Goal: Task Accomplishment & Management: Use online tool/utility

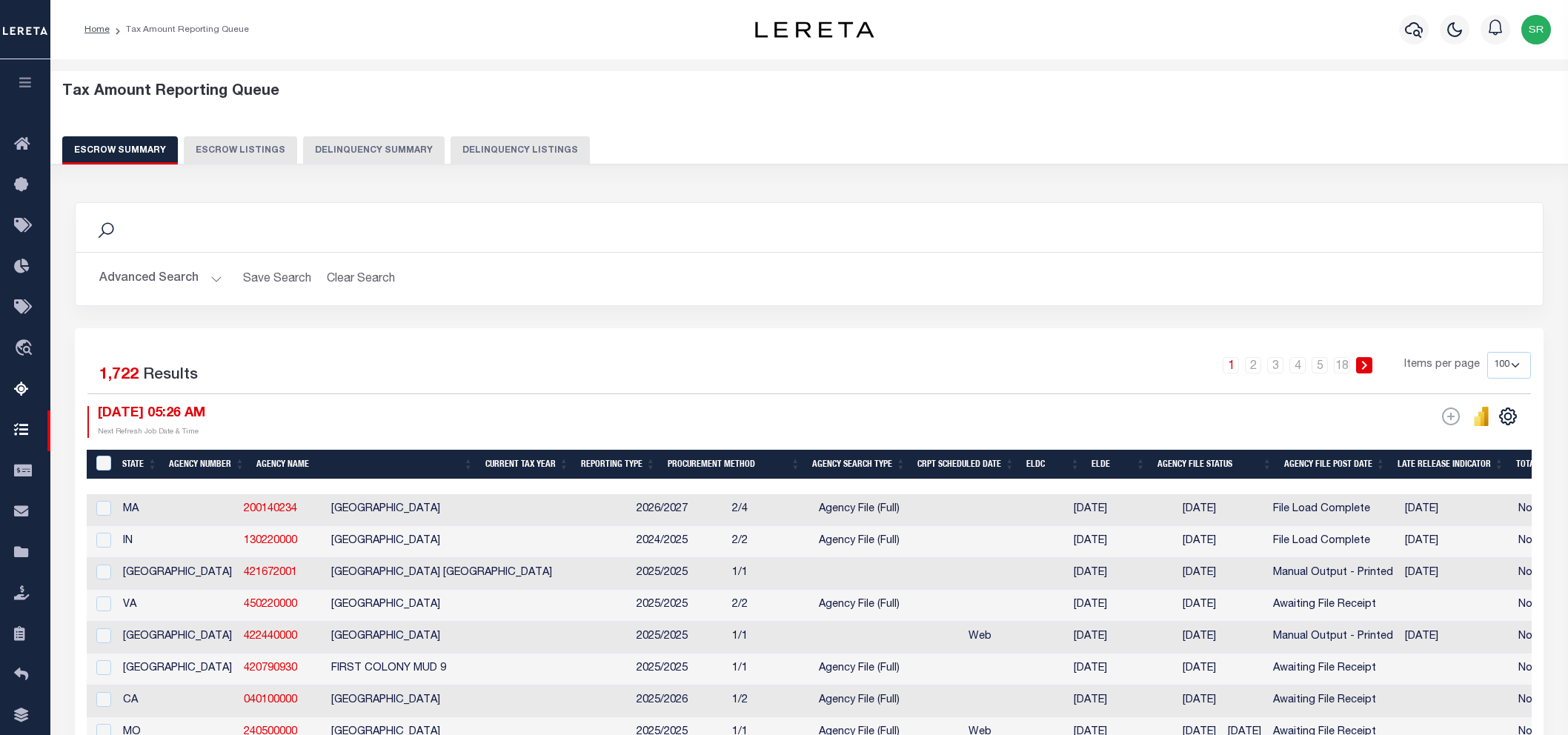
select select "100"
click at [209, 272] on button "Advanced Search" at bounding box center [161, 279] width 123 height 29
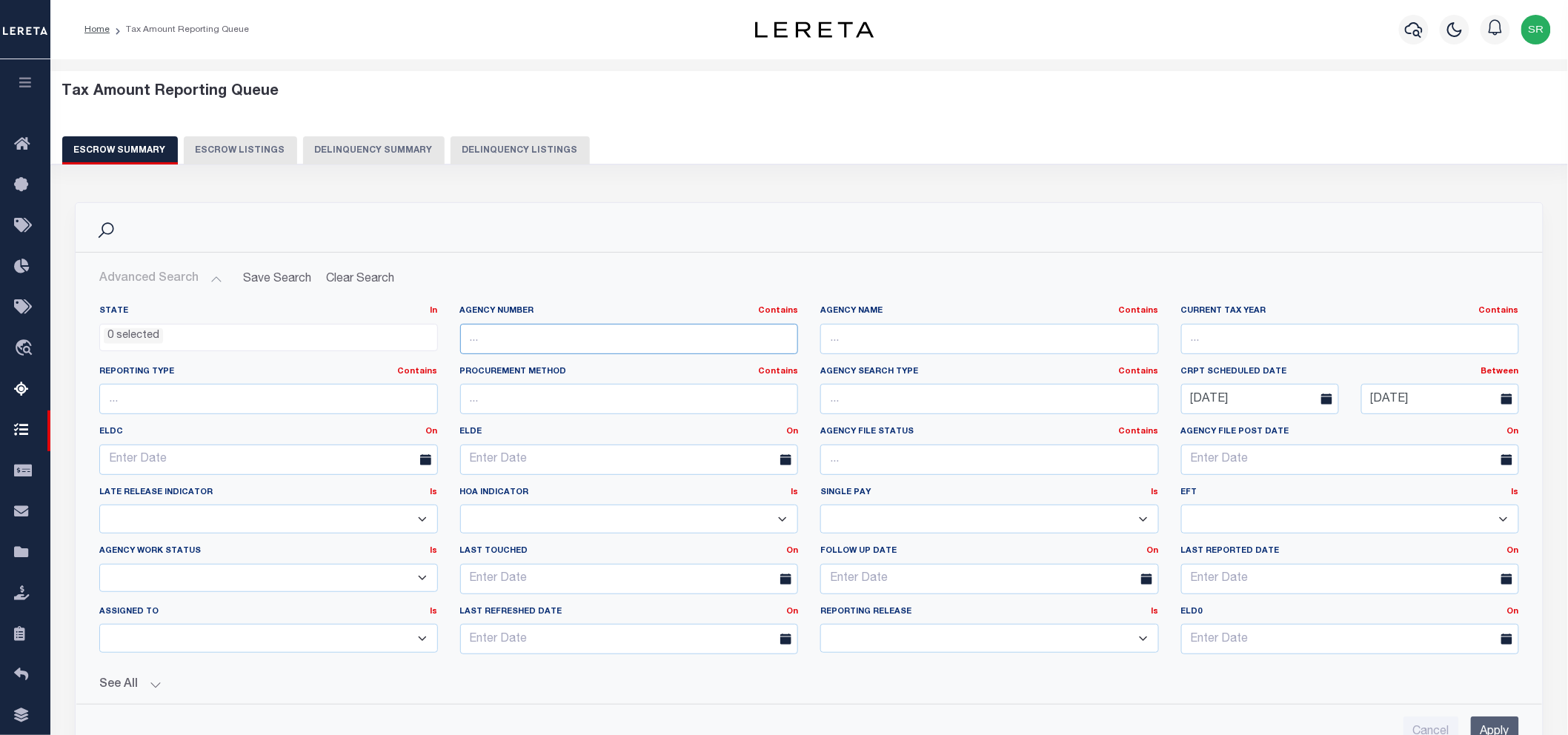
click at [639, 343] on input "text" at bounding box center [629, 339] width 339 height 30
paste input "422010000"
type input "422010000"
click at [1496, 723] on input "Apply" at bounding box center [1496, 732] width 48 height 30
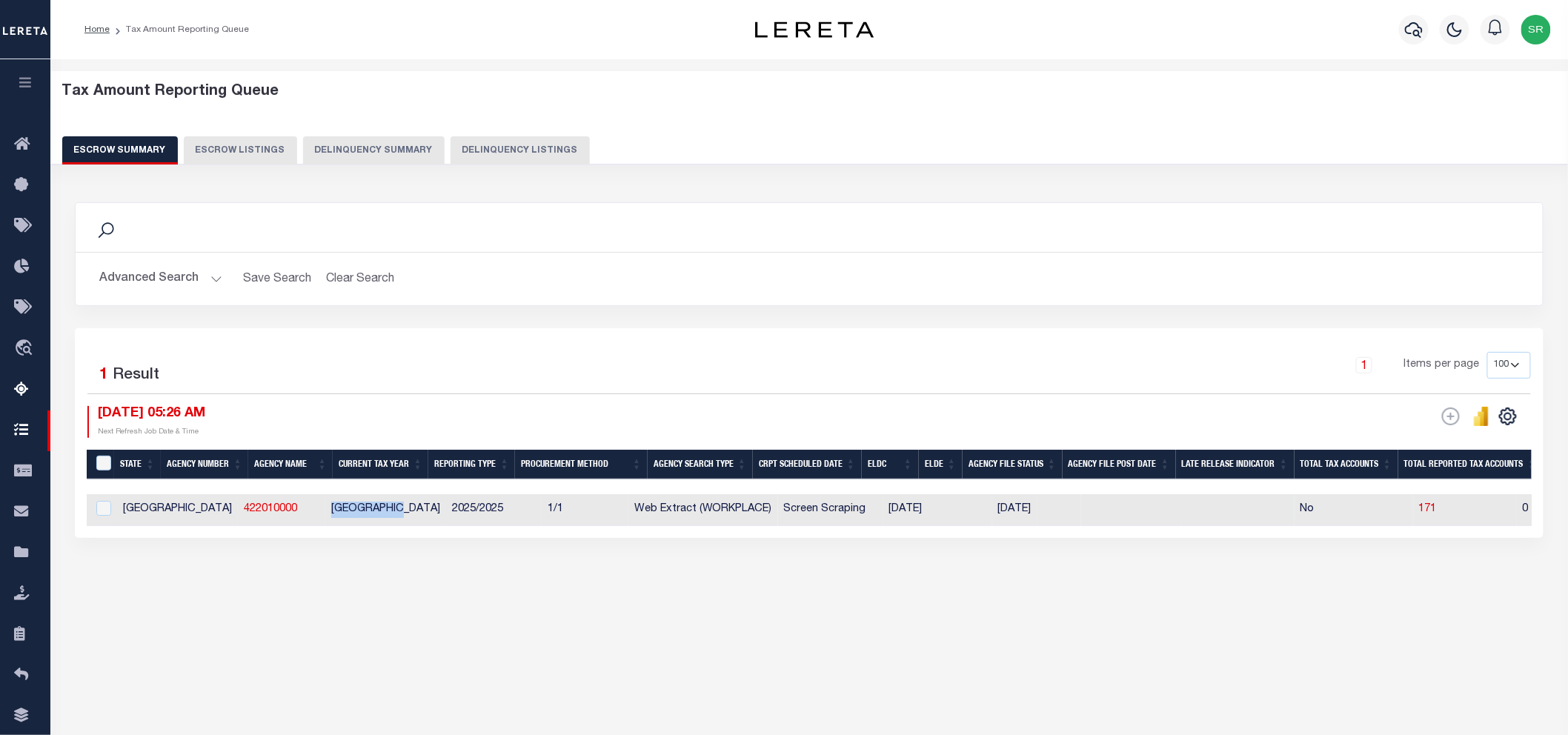
drag, startPoint x: 255, startPoint y: 508, endPoint x: 336, endPoint y: 506, distance: 81.0
click at [336, 506] on td "[GEOGRAPHIC_DATA]" at bounding box center [386, 510] width 121 height 32
checkbox input "true"
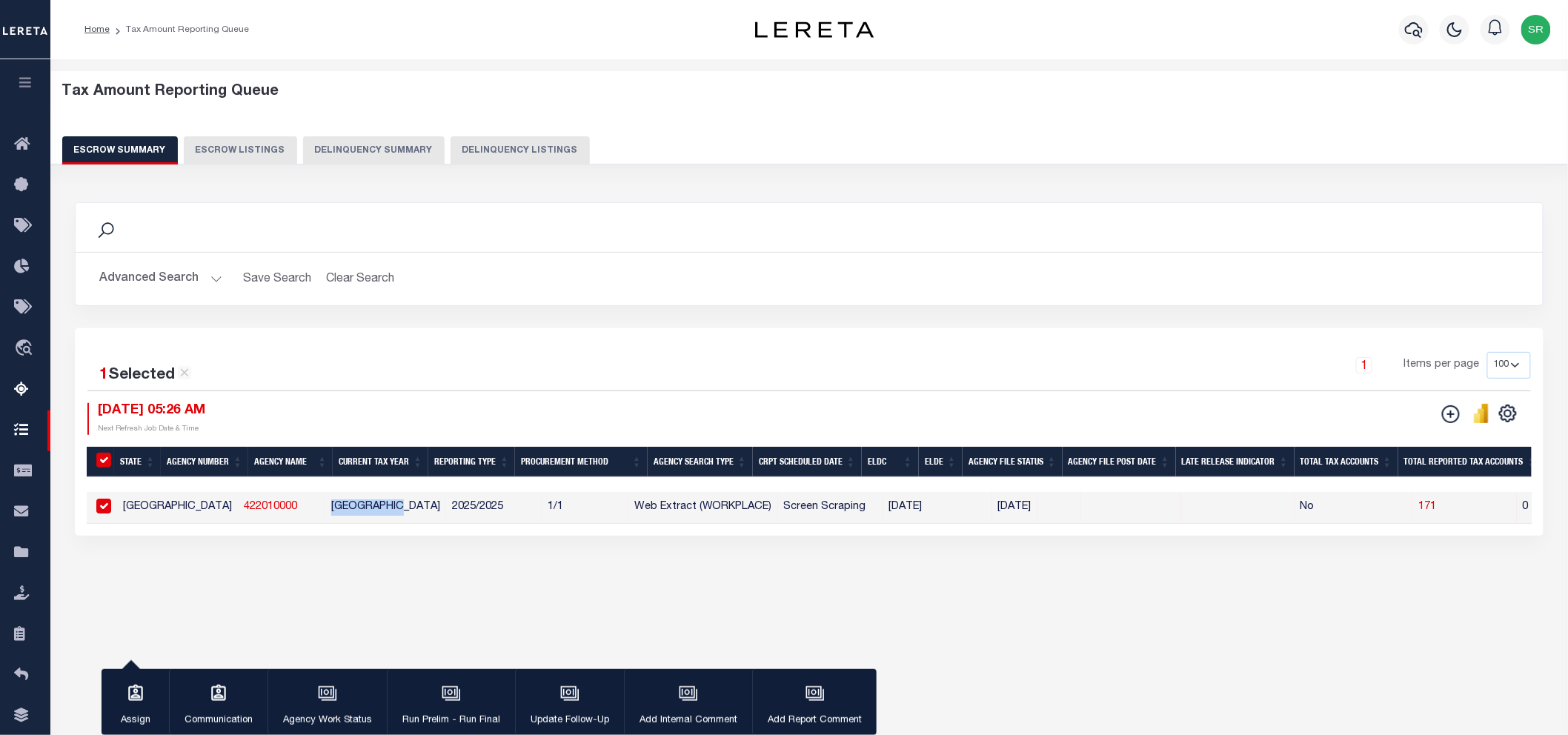
copy td "[GEOGRAPHIC_DATA]"
click at [289, 625] on div "Tax Amount Reporting Queue Escrow Summary Escrow Listings In" at bounding box center [810, 349] width 1509 height 551
click at [384, 607] on div "Tax Amount Reporting Queue Escrow Summary Escrow Listings In" at bounding box center [810, 349] width 1509 height 551
click at [152, 691] on div "button" at bounding box center [135, 695] width 37 height 37
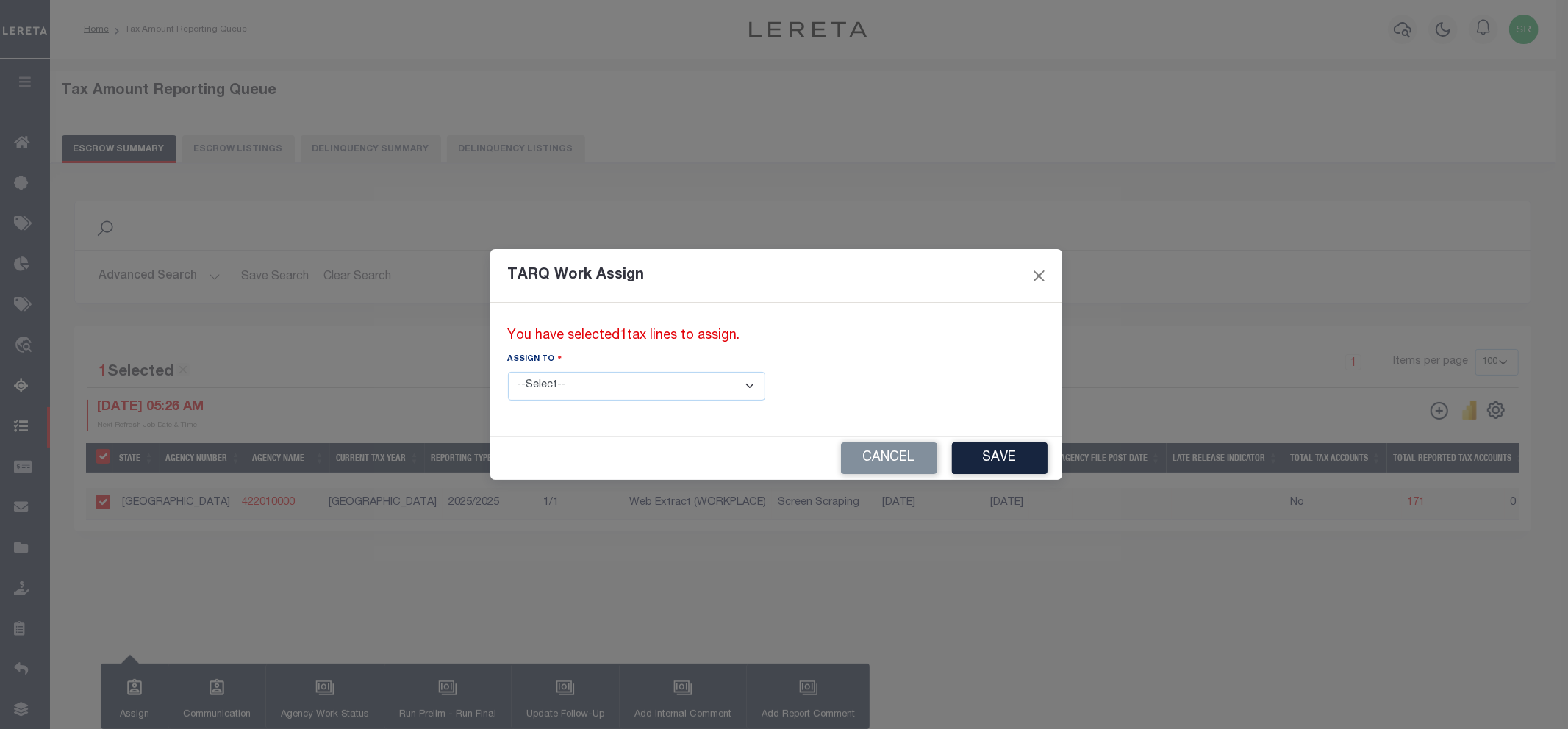
click at [631, 394] on select "--Select-- --Unassigned-- --Unassigned-- [PERSON_NAME] [PERSON_NAME] [PERSON_NA…" at bounding box center [637, 386] width 257 height 28
select select "[PERSON_NAME]"
click at [508, 372] on select "--Select-- --Unassigned-- --Unassigned-- [PERSON_NAME] [PERSON_NAME] [PERSON_NA…" at bounding box center [637, 386] width 257 height 28
click at [952, 467] on button "Save" at bounding box center [1000, 458] width 96 height 31
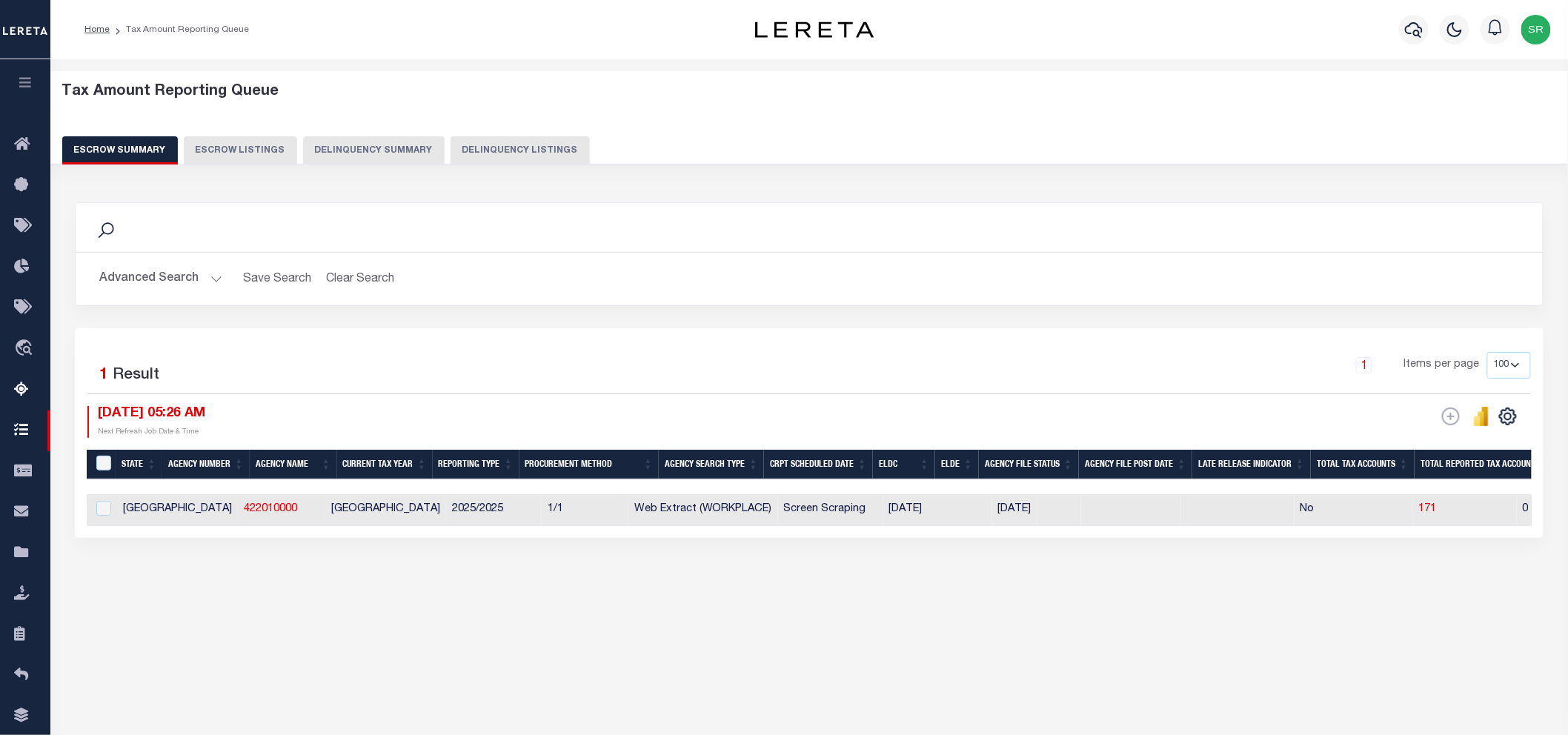
click at [776, 583] on div "Search Advanced Search Save Search Clear Search EscrowSummaryGridWrapper_dynami…" at bounding box center [809, 384] width 1489 height 395
drag, startPoint x: 256, startPoint y: 507, endPoint x: 336, endPoint y: 512, distance: 80.2
click at [336, 512] on td "[GEOGRAPHIC_DATA]" at bounding box center [386, 510] width 121 height 32
checkbox input "true"
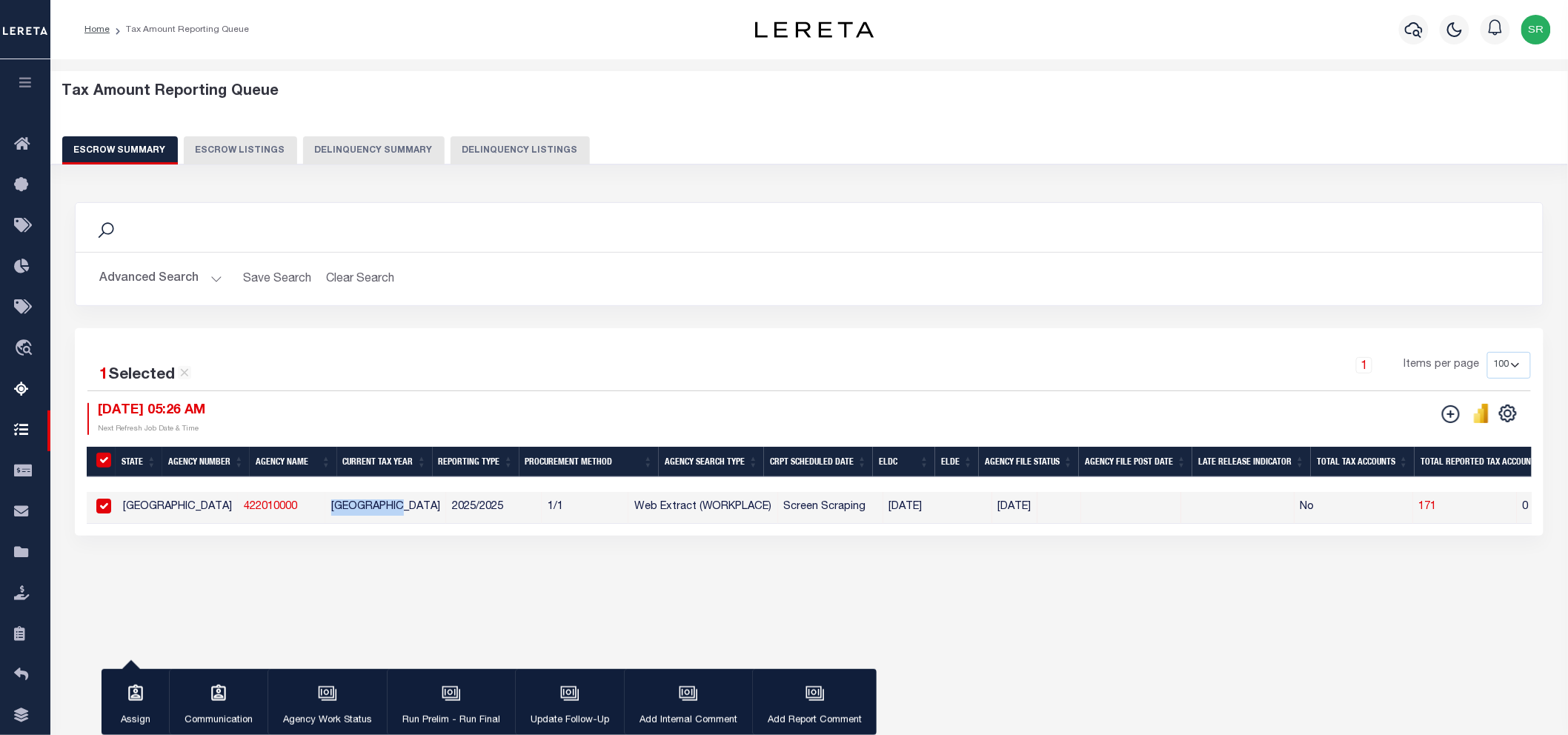
copy td "[GEOGRAPHIC_DATA]"
click at [213, 275] on button "Advanced Search" at bounding box center [161, 279] width 123 height 29
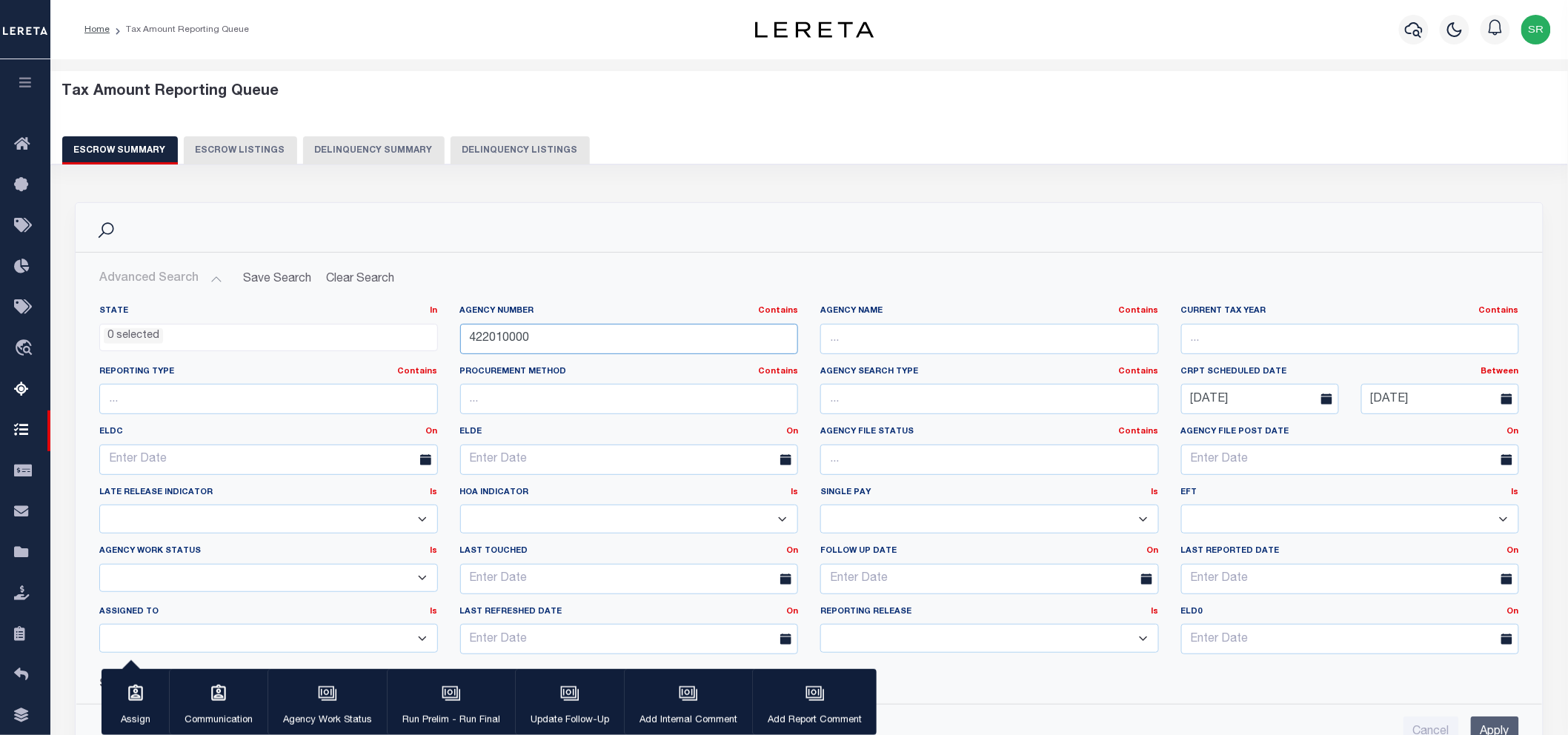
drag, startPoint x: 584, startPoint y: 332, endPoint x: 462, endPoint y: 334, distance: 122.0
click at [462, 334] on input "422010000" at bounding box center [629, 339] width 339 height 30
paste input "10032"
type input "100320000"
click at [1514, 724] on input "Apply" at bounding box center [1496, 732] width 48 height 30
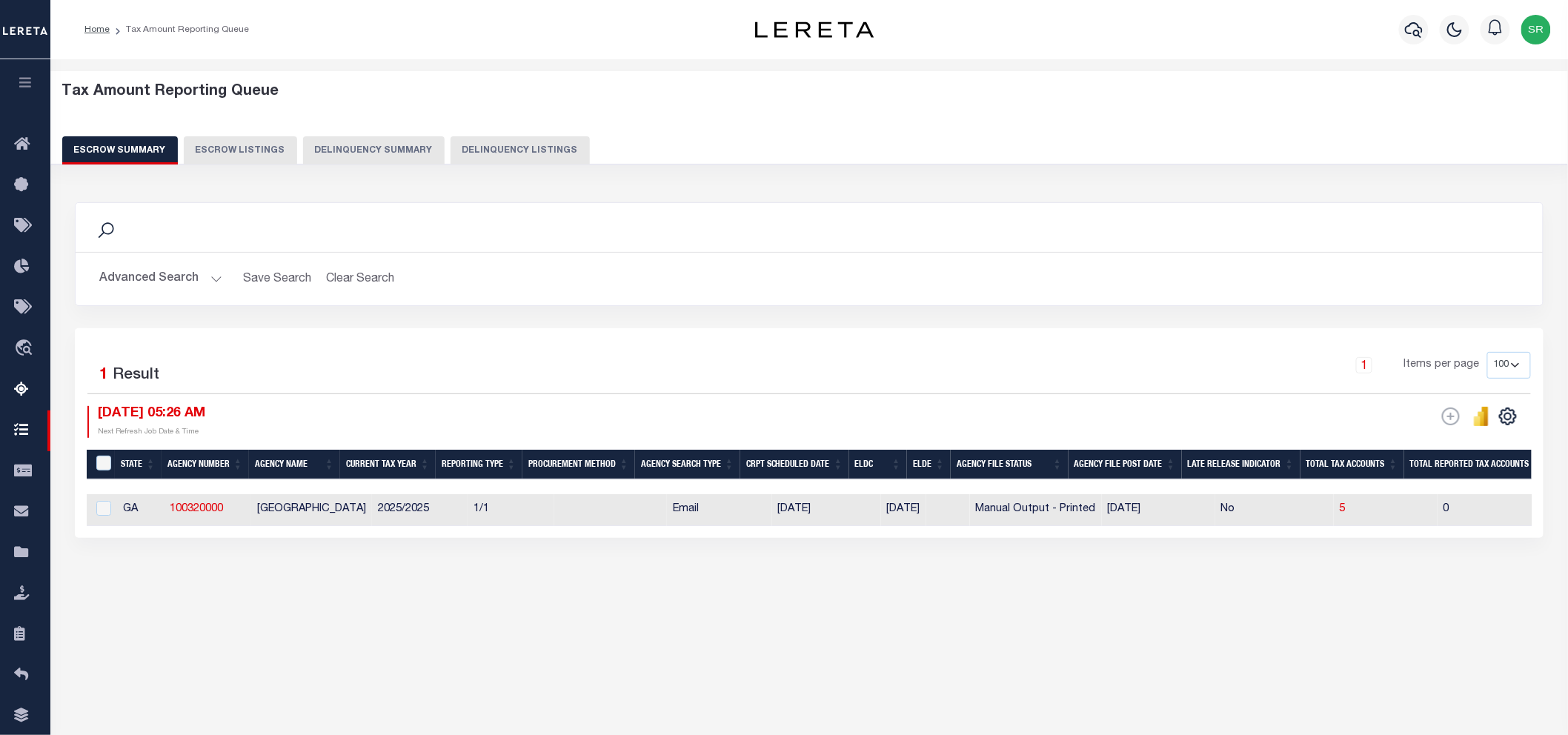
drag, startPoint x: 992, startPoint y: 626, endPoint x: 927, endPoint y: 648, distance: 68.6
click at [982, 627] on div "Tax Amount Reporting Queue Escrow Summary Escrow Listings In" at bounding box center [810, 350] width 1509 height 553
click at [102, 460] on input "&nbsp;" at bounding box center [104, 463] width 15 height 15
checkbox input "true"
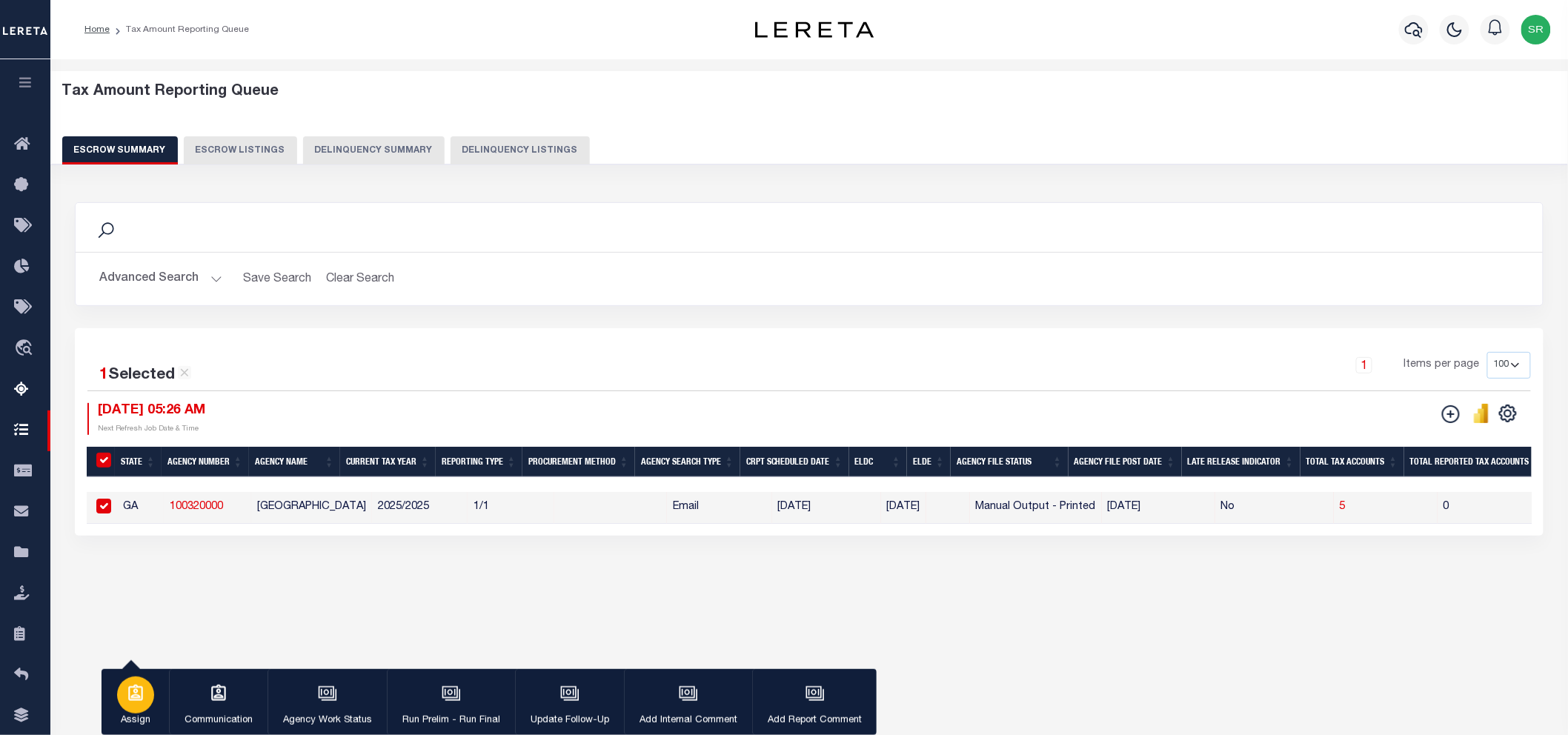
click at [132, 694] on icon "button" at bounding box center [136, 694] width 20 height 20
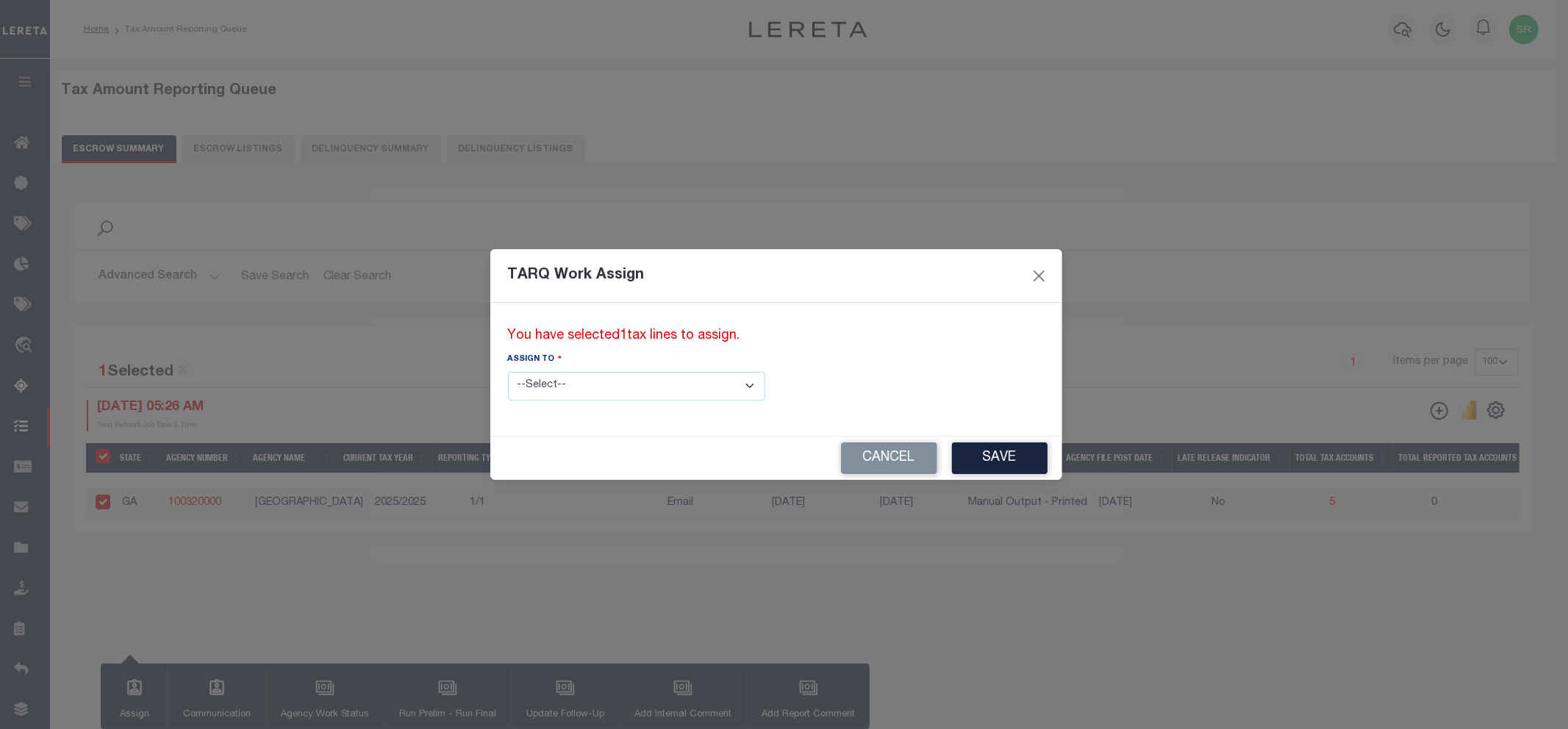
click at [562, 378] on select "--Select-- --Unassigned-- --Unassigned-- [PERSON_NAME] [PERSON_NAME] [PERSON_NA…" at bounding box center [637, 386] width 257 height 28
select select "[PERSON_NAME]"
click at [508, 372] on select "--Select-- --Unassigned-- --Unassigned-- [PERSON_NAME] [PERSON_NAME] [PERSON_NA…" at bounding box center [637, 386] width 257 height 28
click at [952, 457] on button "Save" at bounding box center [1000, 458] width 96 height 31
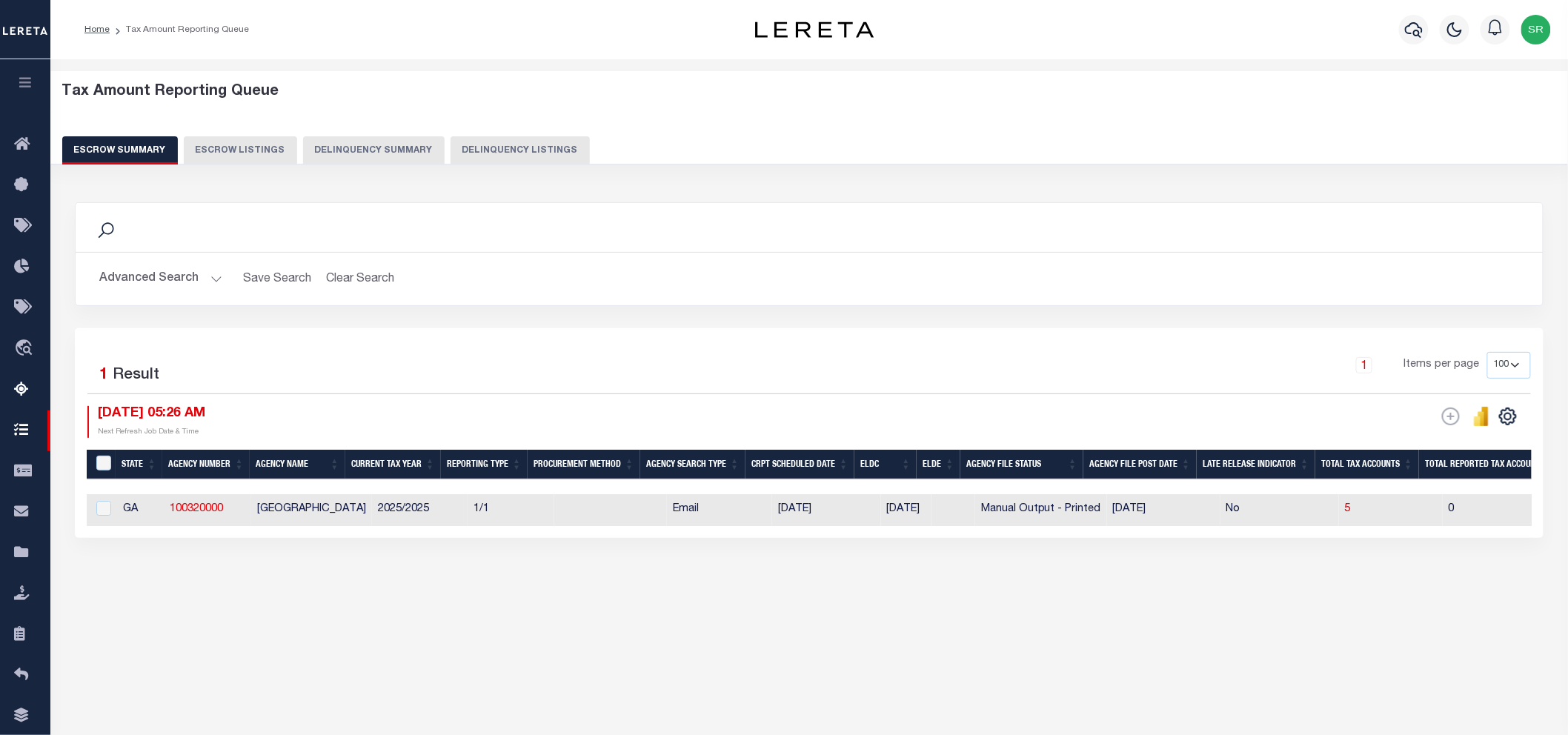
drag, startPoint x: 730, startPoint y: 701, endPoint x: 727, endPoint y: 644, distance: 57.1
click at [730, 699] on div "Tax Amount Reporting Queue Escrow Summary Escrow Listings In" at bounding box center [809, 390] width 1517 height 662
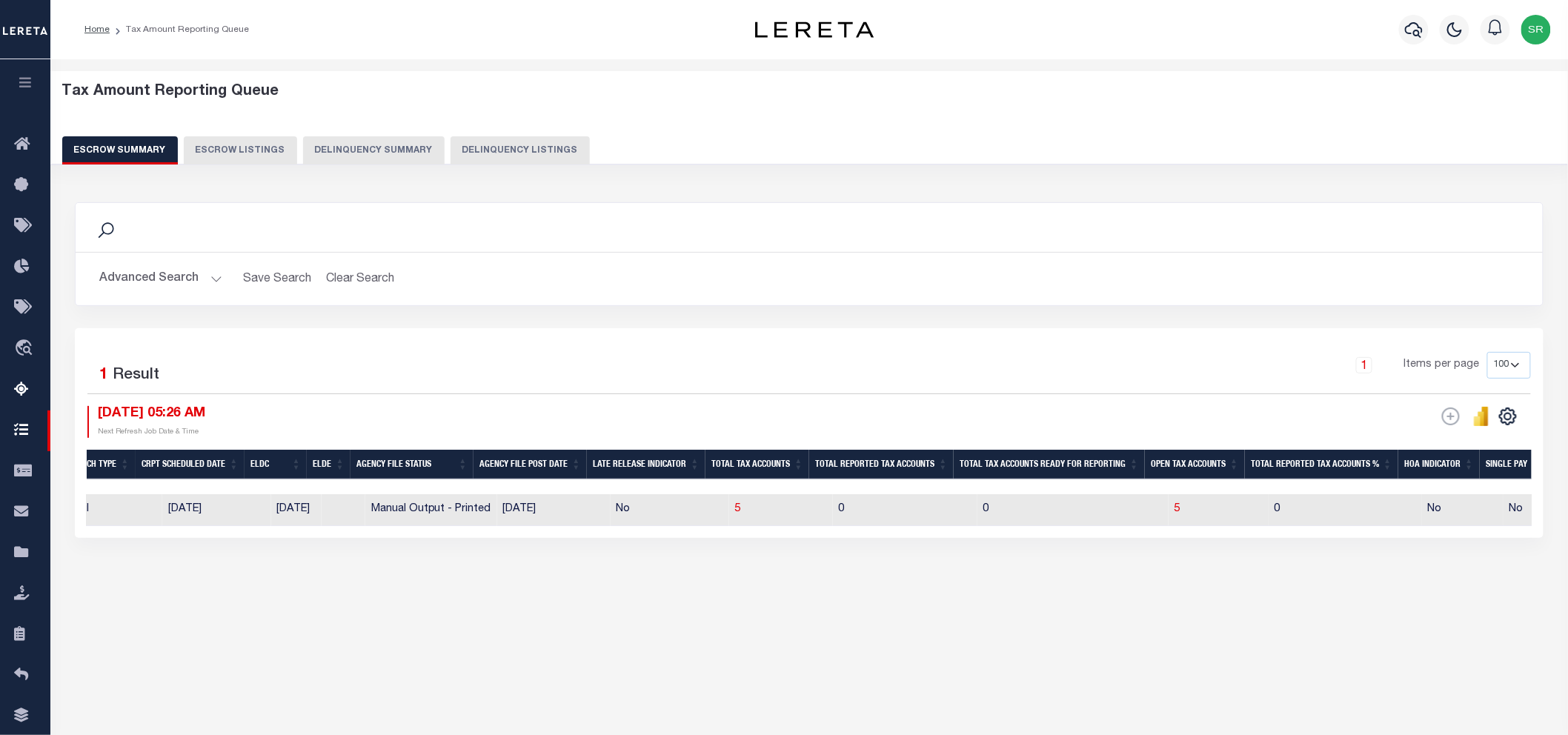
scroll to position [0, 616]
click at [1168, 509] on span "5" at bounding box center [1171, 509] width 6 height 11
select select "100"
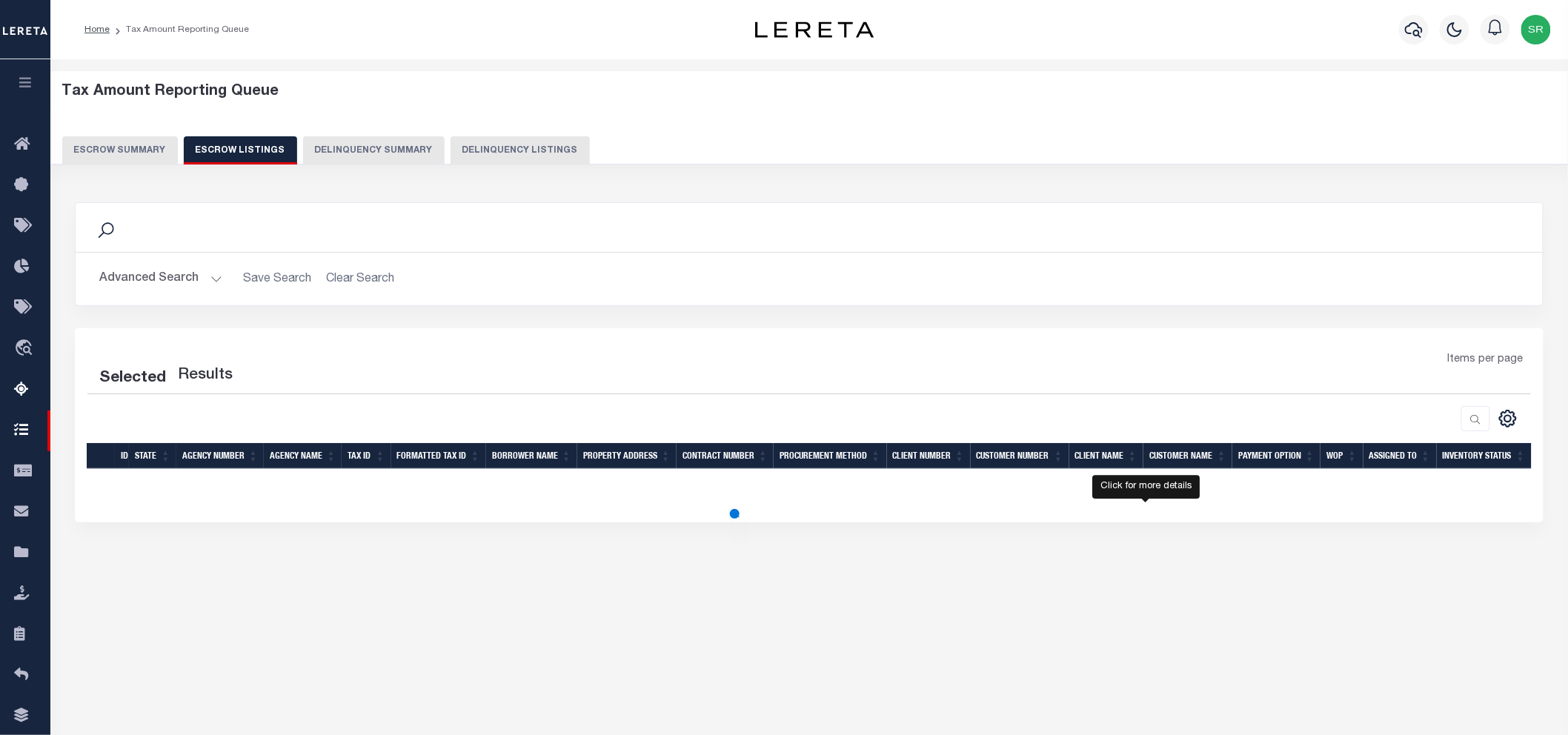
select select "100"
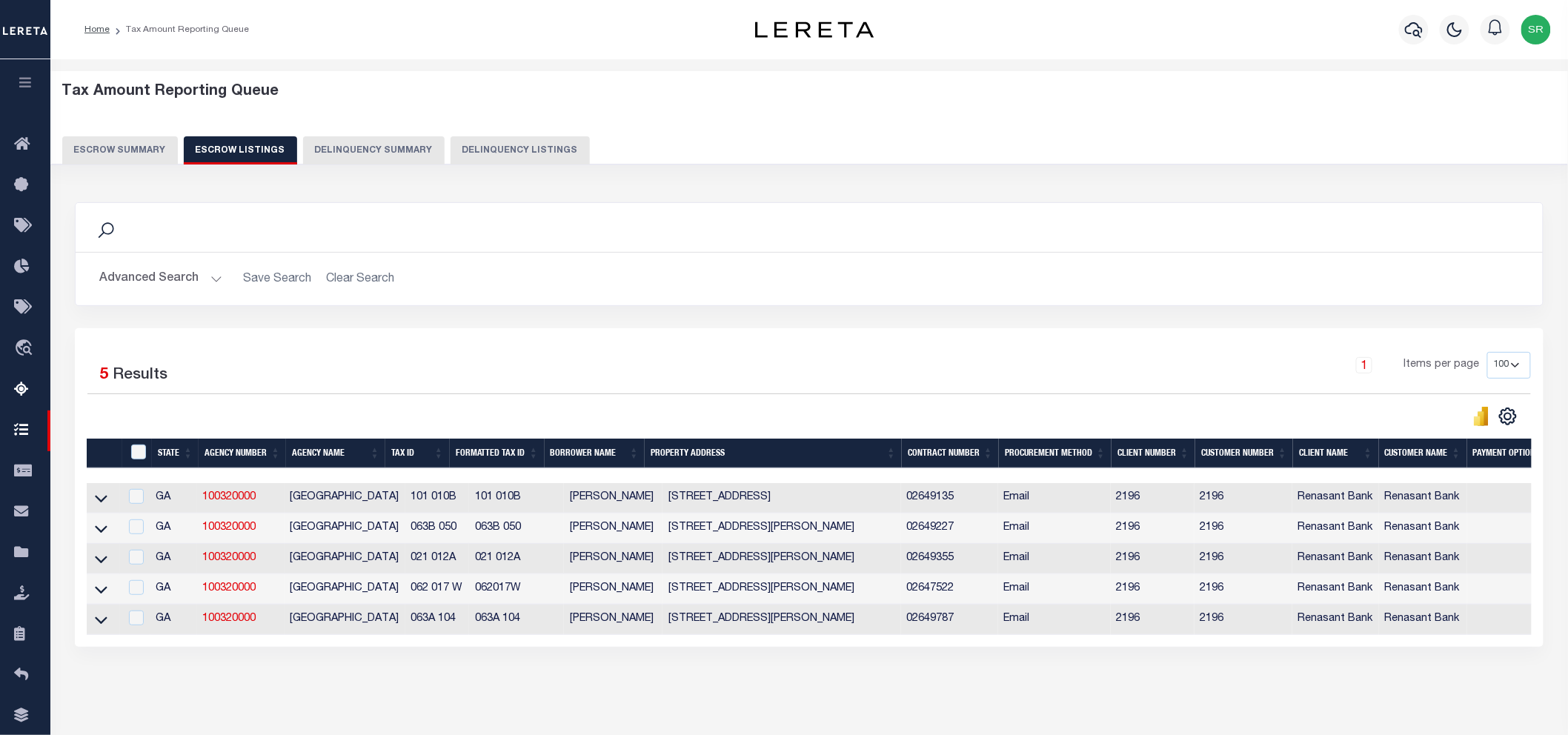
click at [309, 320] on div "Search Advanced Search Save Search Clear Search In In" at bounding box center [809, 265] width 1491 height 126
drag, startPoint x: 292, startPoint y: 502, endPoint x: 378, endPoint y: 501, distance: 86.0
click at [378, 501] on td "[GEOGRAPHIC_DATA]" at bounding box center [345, 498] width 121 height 30
checkbox input "false"
checkbox input "true"
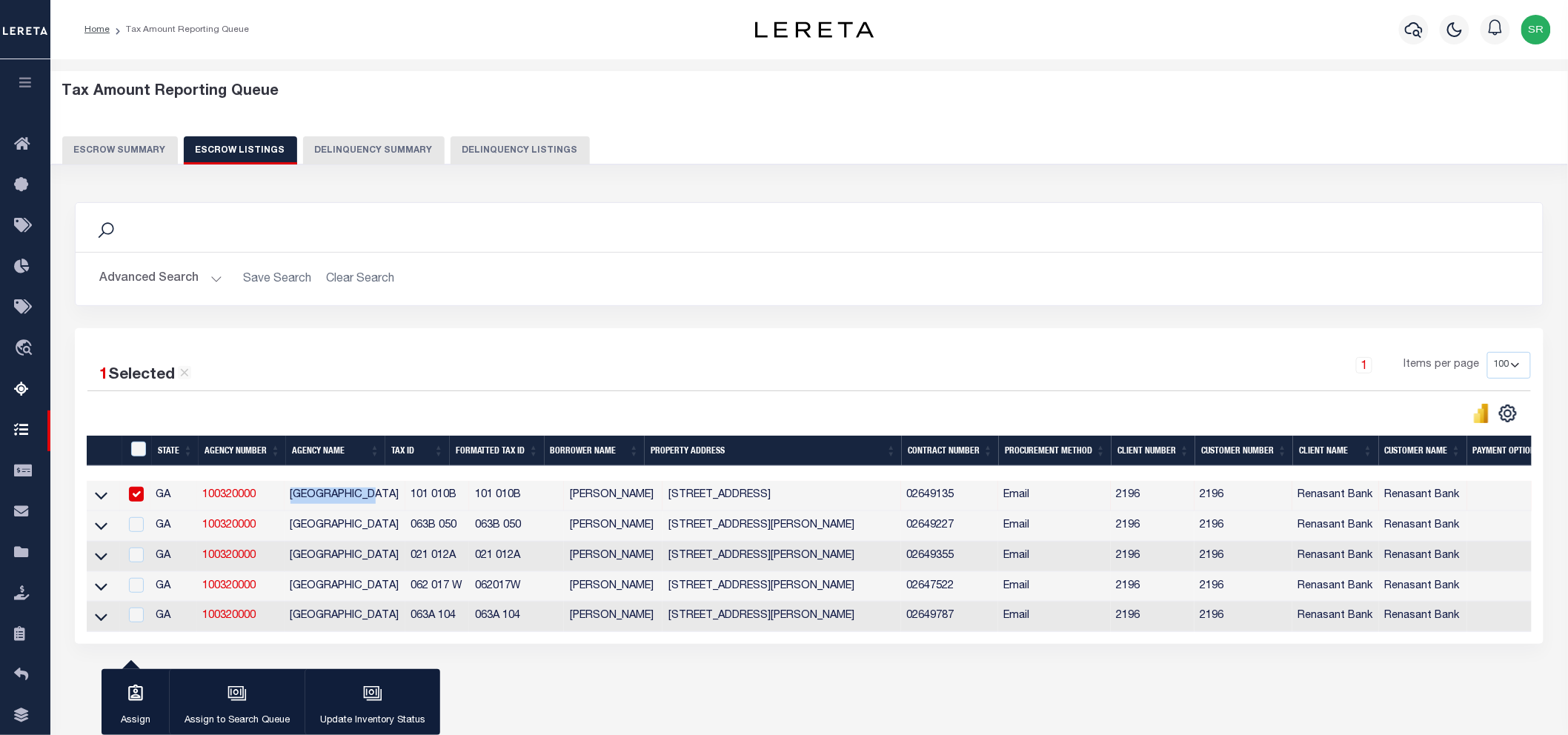
copy td "[GEOGRAPHIC_DATA]"
click at [101, 499] on icon at bounding box center [101, 495] width 13 height 16
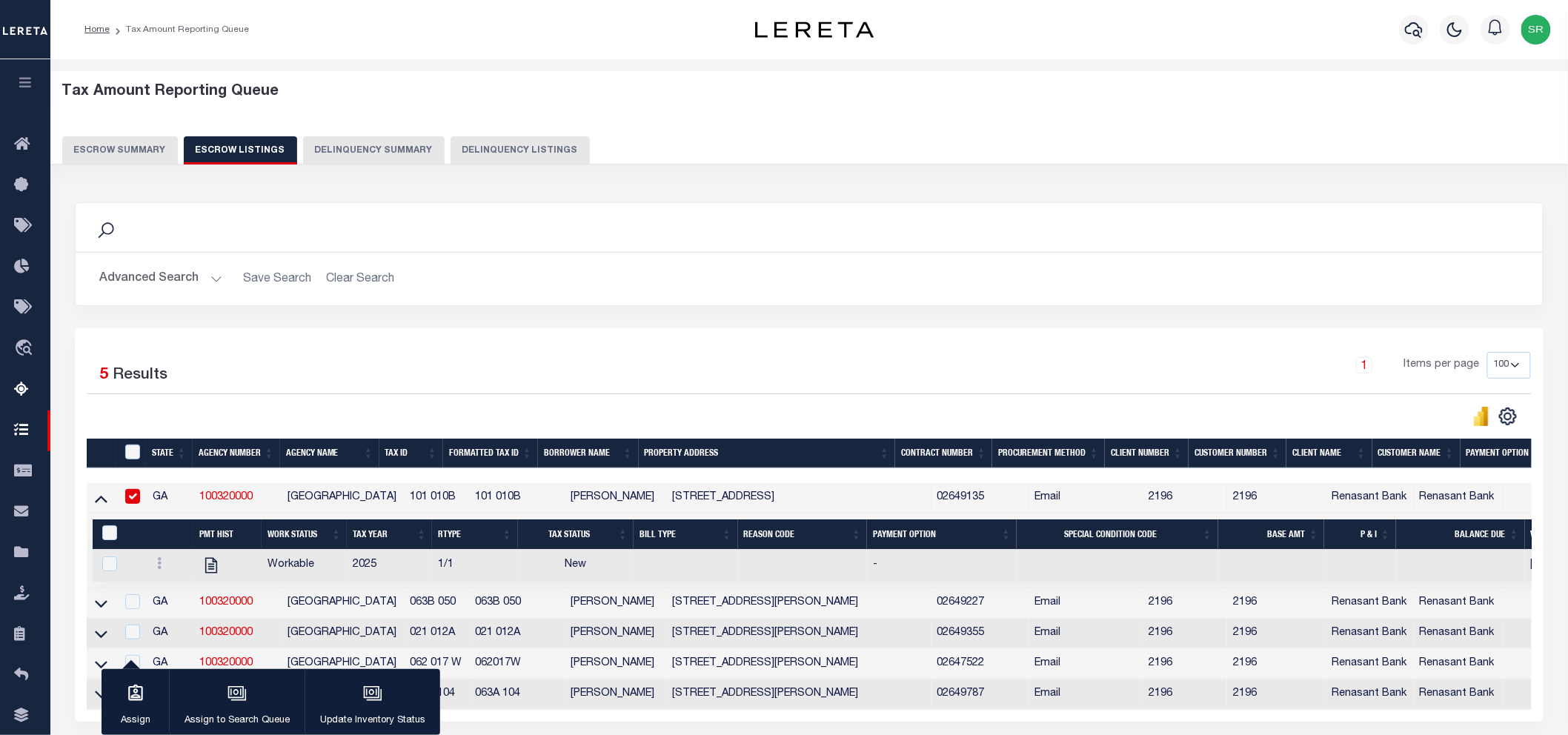
click at [692, 341] on div "1 Selected 5 Results 1 Items per page 10 25 50 100 500" at bounding box center [809, 525] width 1469 height 394
click at [478, 322] on div "Search Advanced Search Save Search Clear Search In In" at bounding box center [809, 265] width 1491 height 126
click at [129, 158] on button "Escrow Summary" at bounding box center [120, 150] width 115 height 28
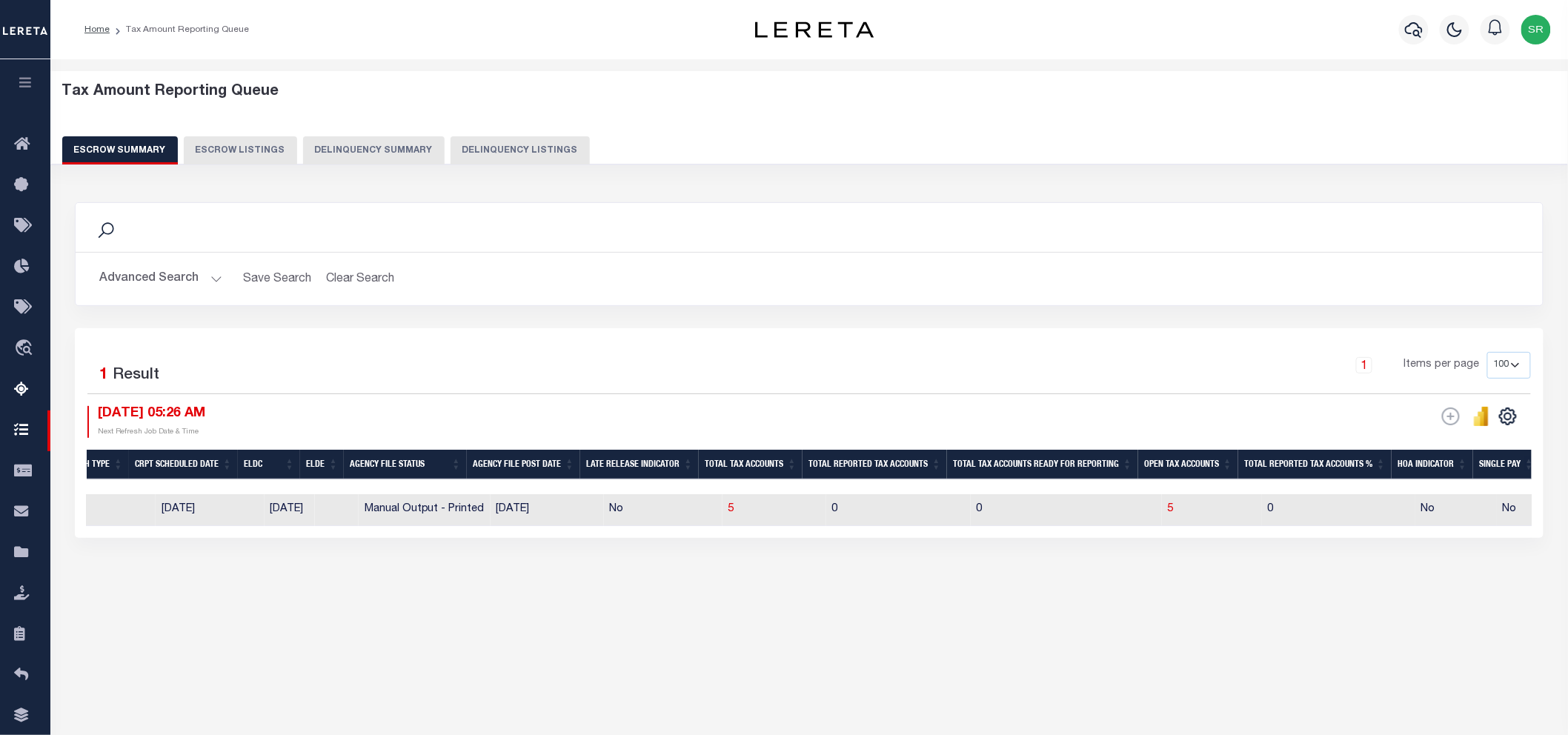
click at [129, 154] on button "Escrow Summary" at bounding box center [120, 150] width 115 height 28
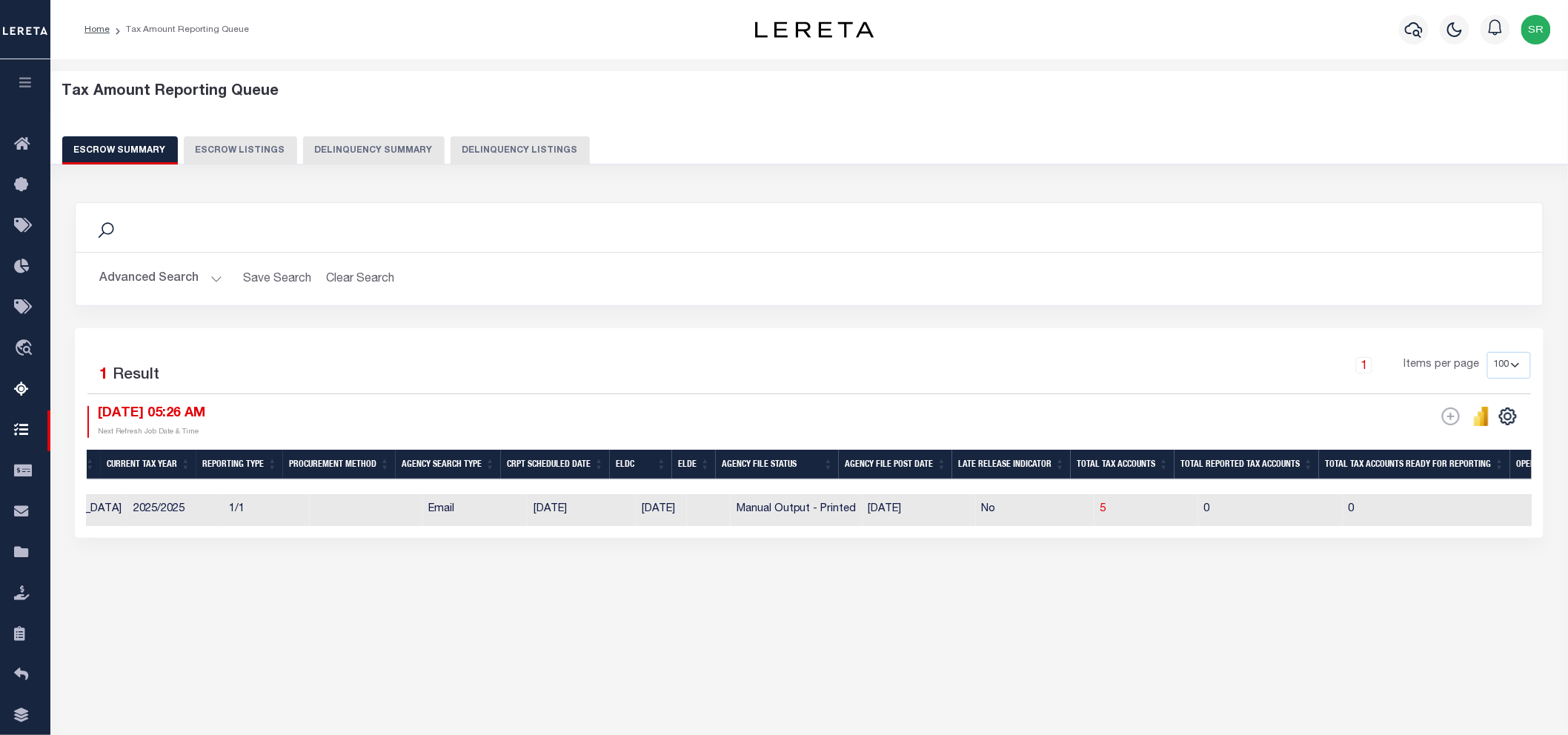
scroll to position [0, 0]
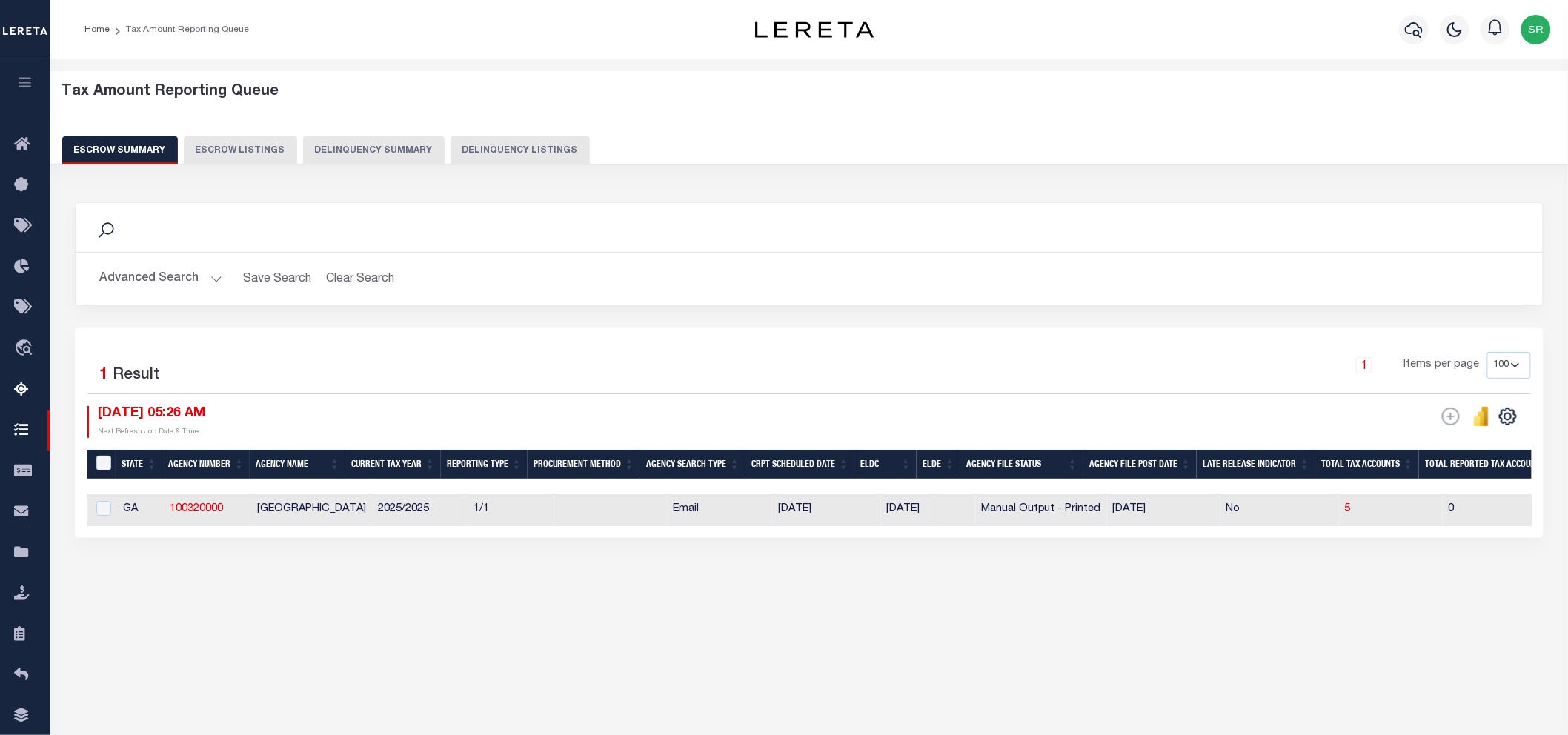
click at [213, 279] on button "Advanced Search" at bounding box center [161, 279] width 123 height 29
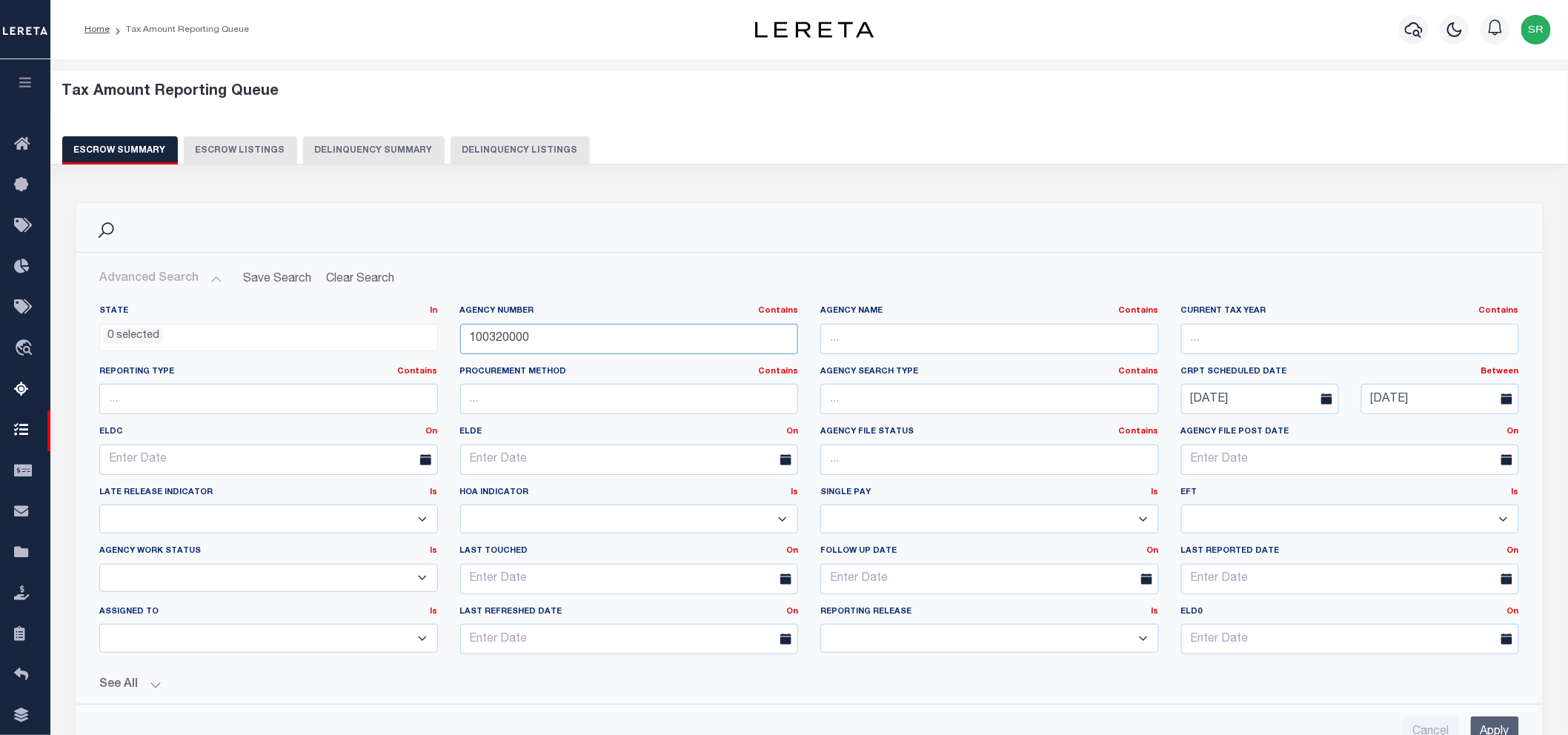
drag, startPoint x: 561, startPoint y: 349, endPoint x: 447, endPoint y: 337, distance: 114.6
click at [447, 337] on div "State In In AK AL AR AZ CA CO CT DC DE FL GA GU HI IA ID IL IN KS [GEOGRAPHIC_D…" at bounding box center [809, 486] width 1442 height 361
paste input "420690601"
type input "420690601"
click at [1499, 725] on input "Apply" at bounding box center [1496, 732] width 48 height 30
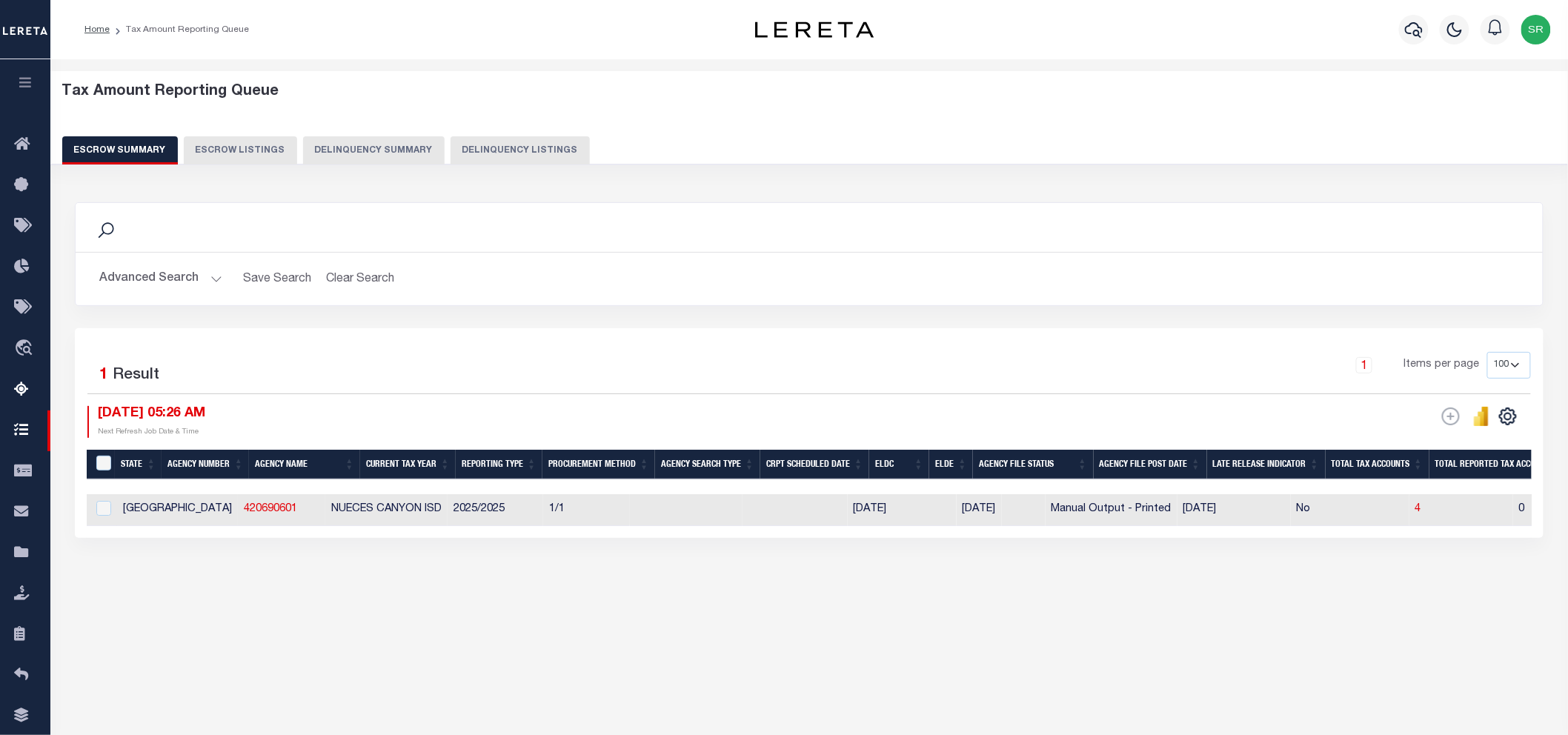
click at [806, 624] on div "Tax Amount Reporting Queue Escrow Summary Escrow Listings In" at bounding box center [810, 350] width 1509 height 553
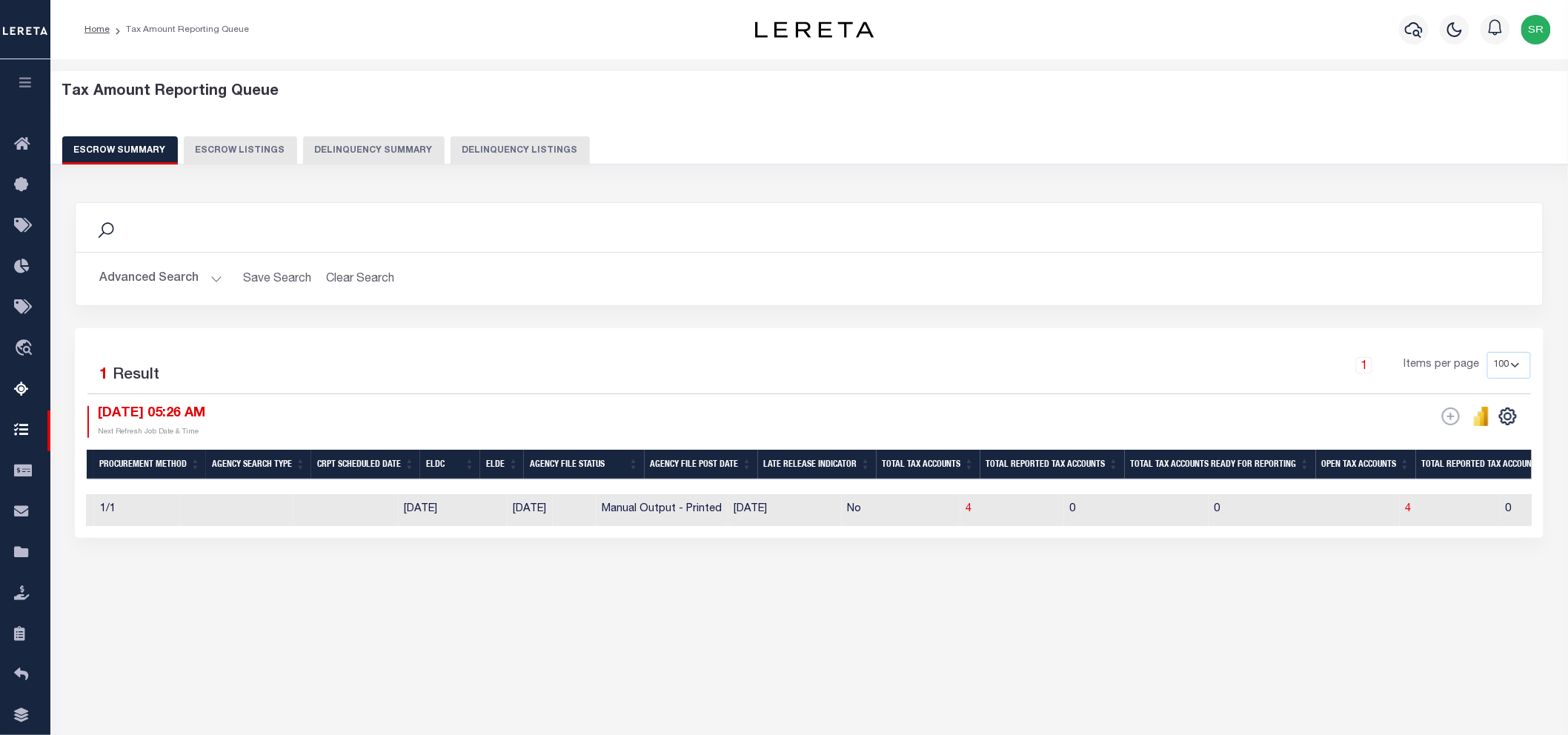
scroll to position [0, 558]
click at [530, 663] on div "Tax Amount Reporting Queue Escrow Summary Escrow Listings" at bounding box center [809, 365] width 1517 height 612
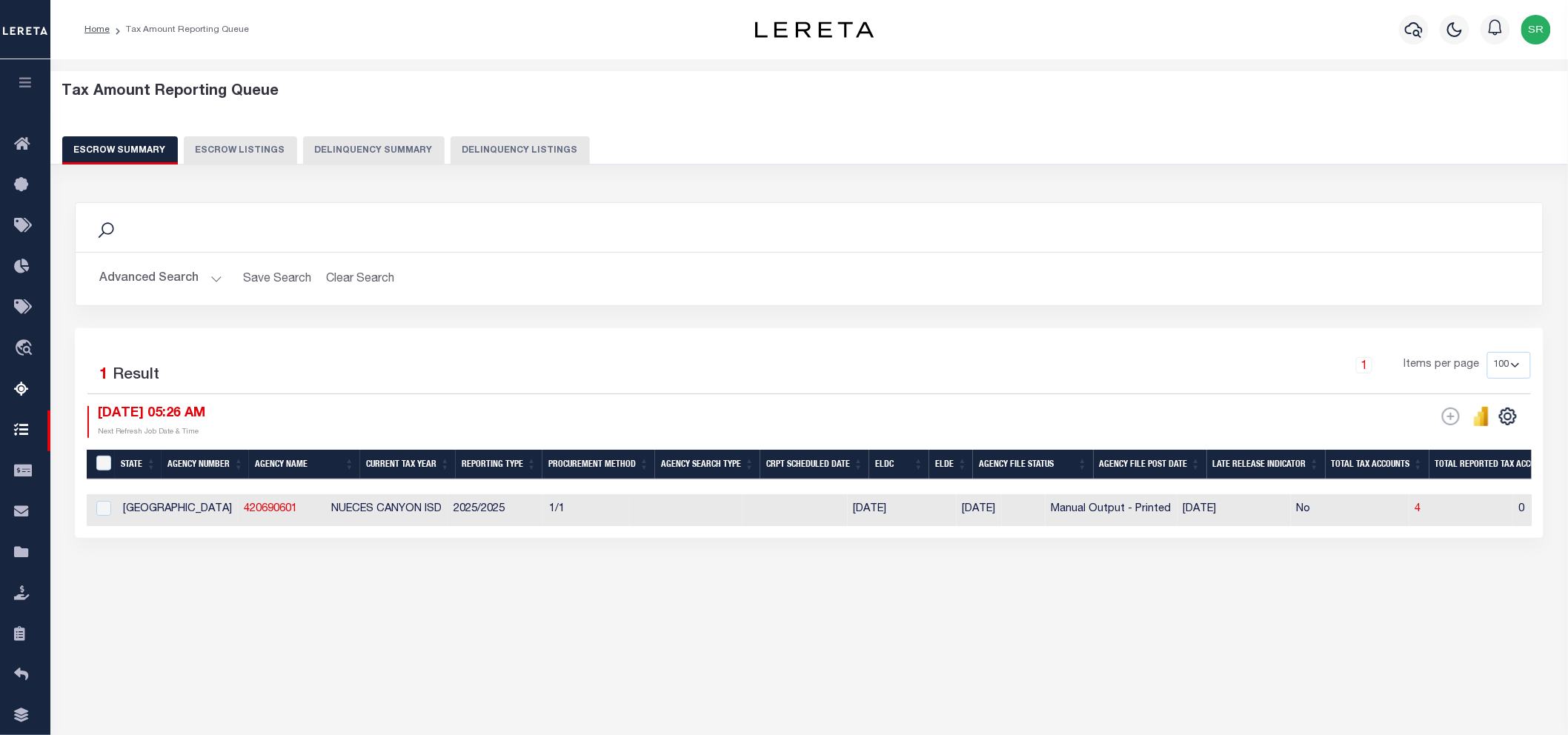
scroll to position [0, 0]
click at [106, 463] on input "&nbsp;" at bounding box center [104, 463] width 15 height 15
checkbox input "true"
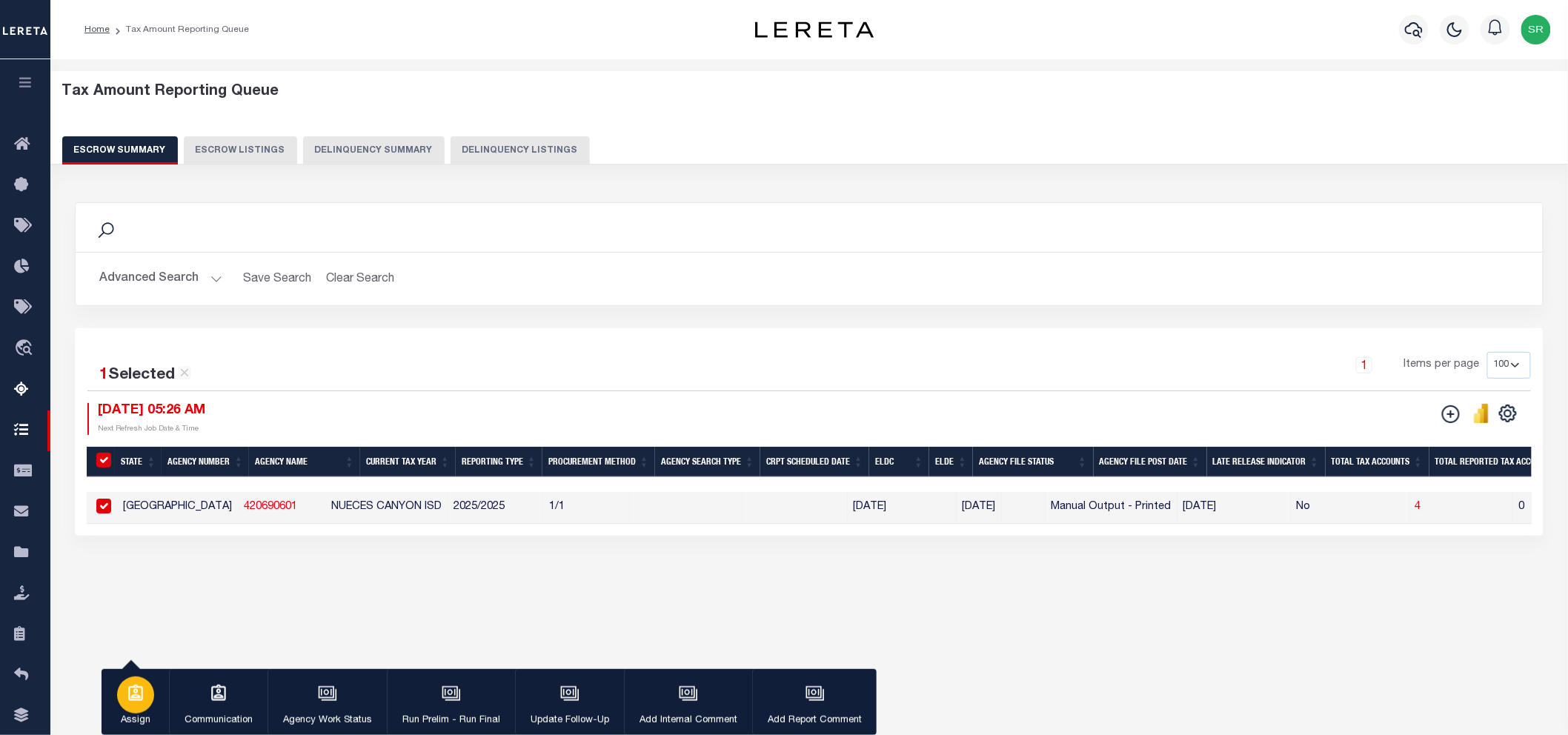
click at [143, 703] on icon "button" at bounding box center [136, 694] width 20 height 20
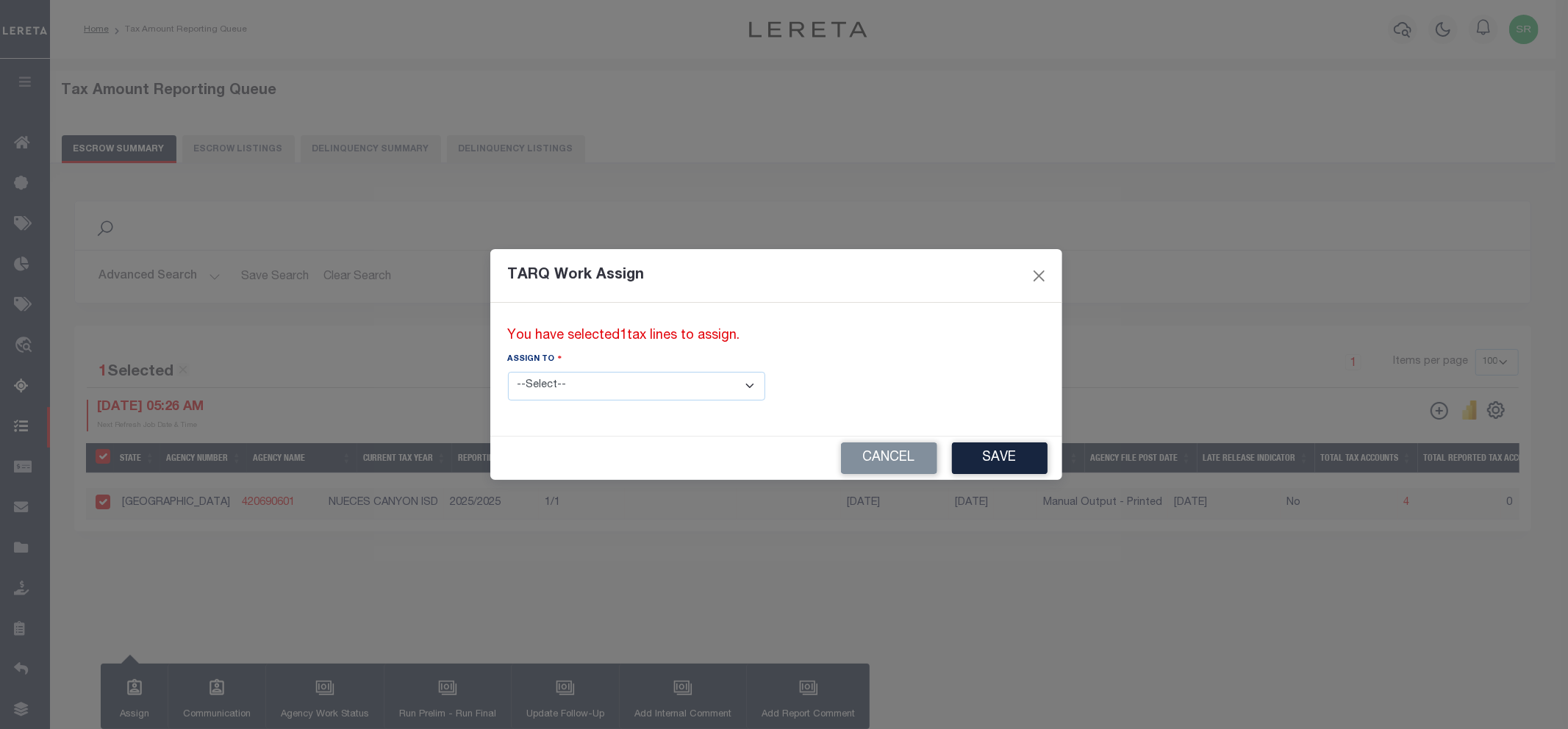
click at [601, 387] on select "--Select-- --Unassigned-- --Unassigned-- [PERSON_NAME] [PERSON_NAME] [PERSON_NA…" at bounding box center [637, 386] width 257 height 28
select select "[PERSON_NAME]"
click at [508, 372] on select "--Select-- --Unassigned-- --Unassigned-- [PERSON_NAME] [PERSON_NAME] [PERSON_NA…" at bounding box center [637, 386] width 257 height 28
click at [952, 456] on button "Save" at bounding box center [1000, 458] width 96 height 31
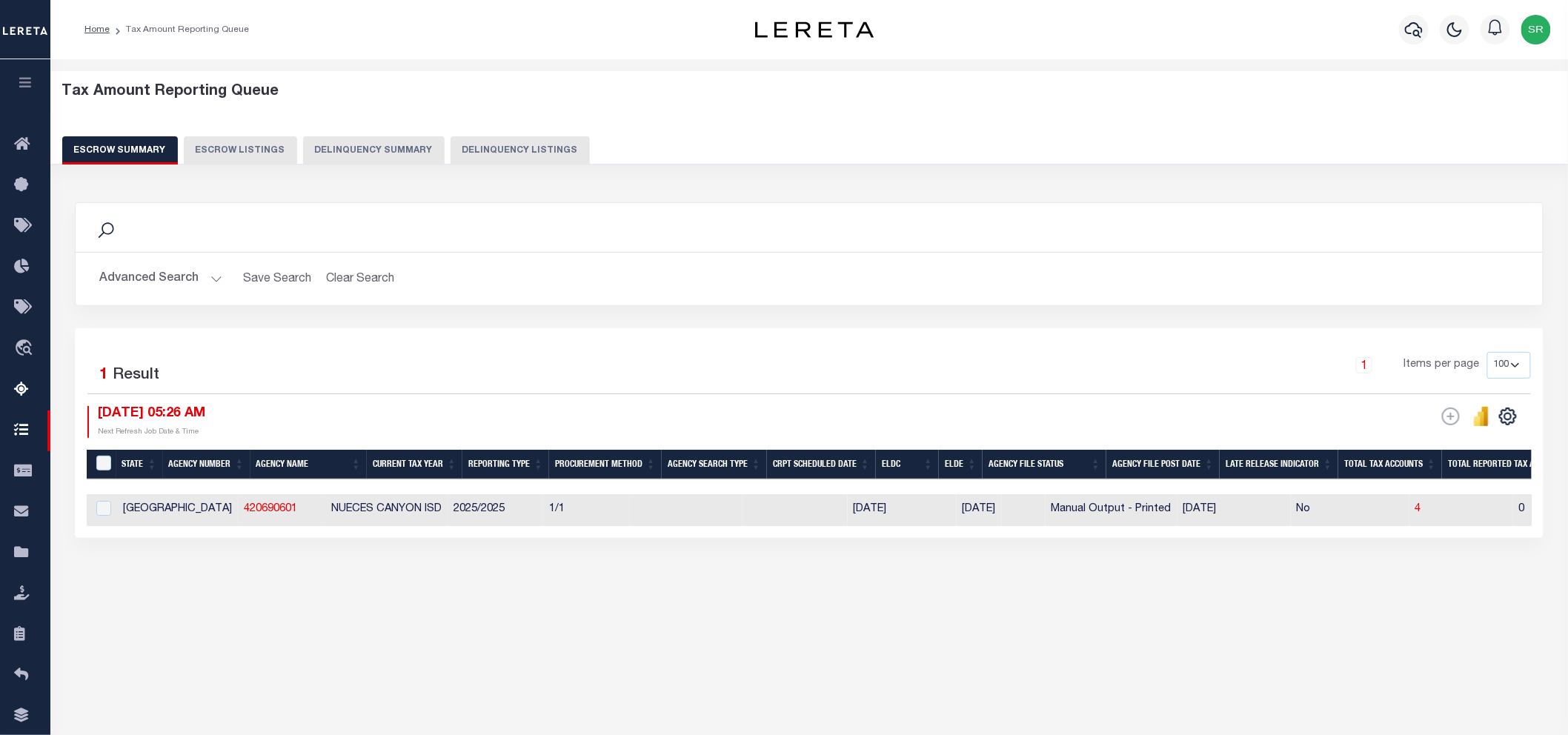
drag, startPoint x: 417, startPoint y: 557, endPoint x: 429, endPoint y: 553, distance: 12.6
click at [417, 557] on div "Search Advanced Search Save Search Clear Search EscrowSummaryGridWrapper_dynami…" at bounding box center [809, 384] width 1489 height 395
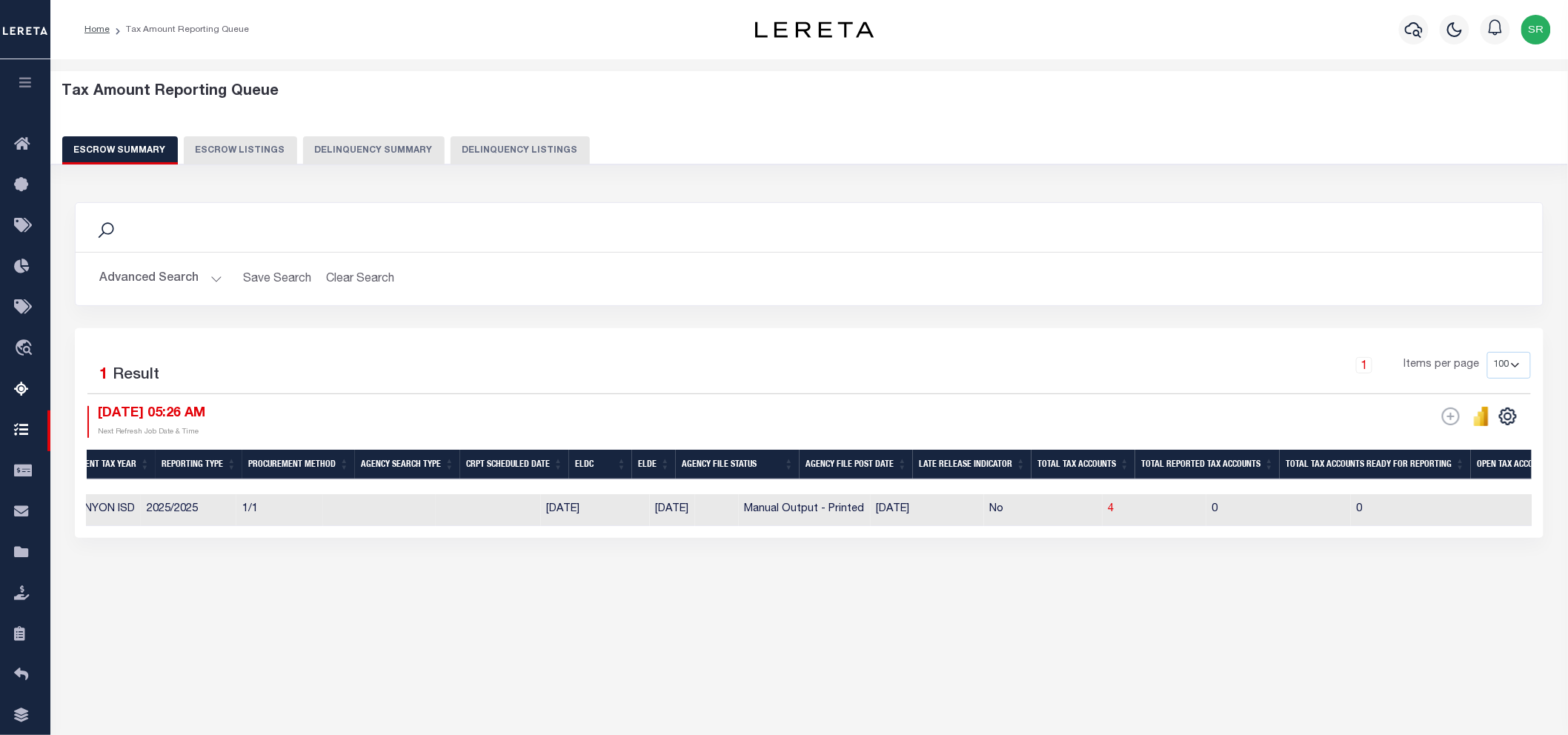
scroll to position [0, 260]
